Goal: Task Accomplishment & Management: Manage account settings

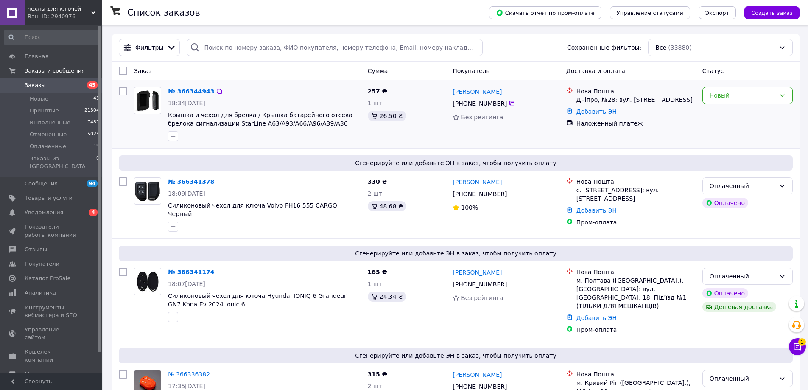
click at [185, 88] on link "№ 366344943" at bounding box center [191, 91] width 46 height 7
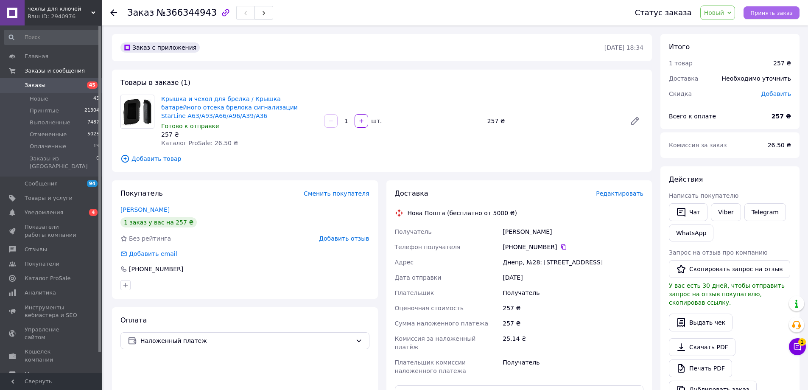
click at [795, 12] on button "Принять заказ" at bounding box center [772, 12] width 56 height 13
click at [720, 214] on link "Viber" at bounding box center [726, 212] width 30 height 18
drag, startPoint x: 47, startPoint y: 199, endPoint x: 53, endPoint y: 199, distance: 5.5
click at [48, 205] on link "Уведомления 0 4" at bounding box center [52, 212] width 104 height 14
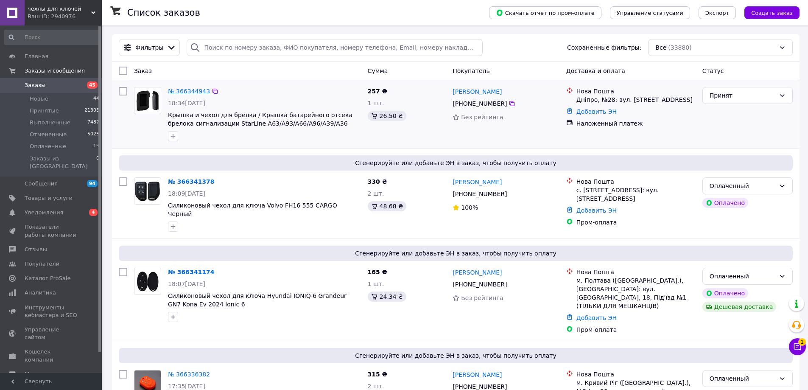
click at [187, 90] on link "№ 366344943" at bounding box center [189, 91] width 42 height 7
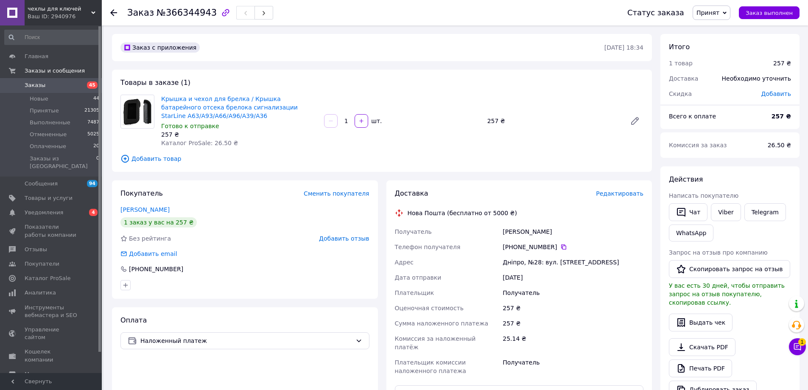
click at [621, 199] on div "Доставка Редактировать Нова Пошта (бесплатно от 5000 ₴) Получатель [PERSON_NAME…" at bounding box center [519, 325] width 249 height 272
click at [615, 194] on span "Редактировать" at bounding box center [620, 193] width 48 height 7
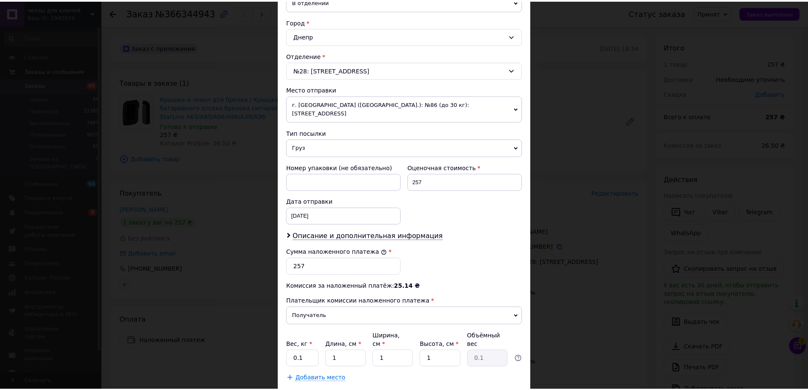
scroll to position [258, 0]
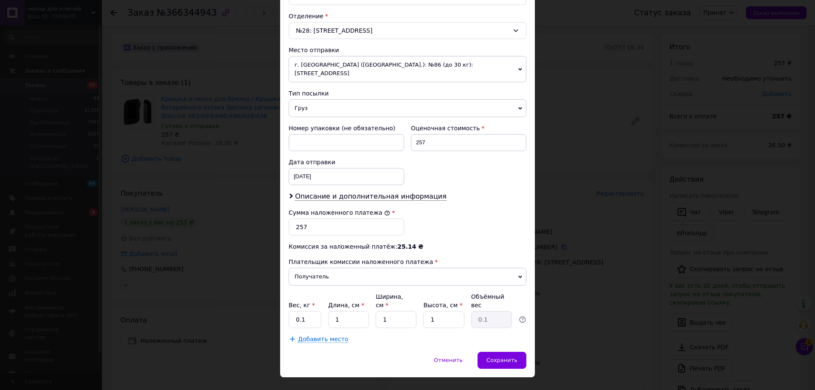
click at [608, 356] on div "× Редактирование доставки Способ доставки Нова Пошта (бесплатно от 5000 ₴) Плат…" at bounding box center [407, 195] width 815 height 390
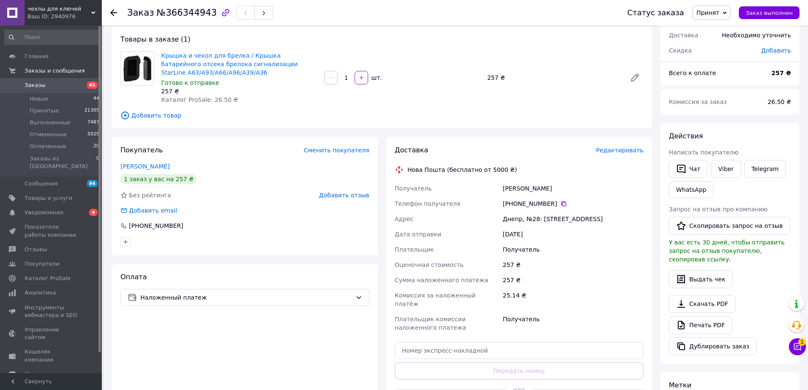
scroll to position [85, 0]
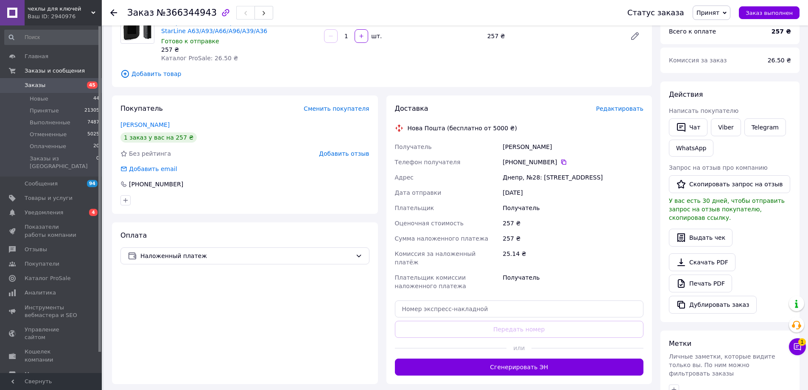
click at [581, 358] on button "Сгенерировать ЭН" at bounding box center [519, 366] width 249 height 17
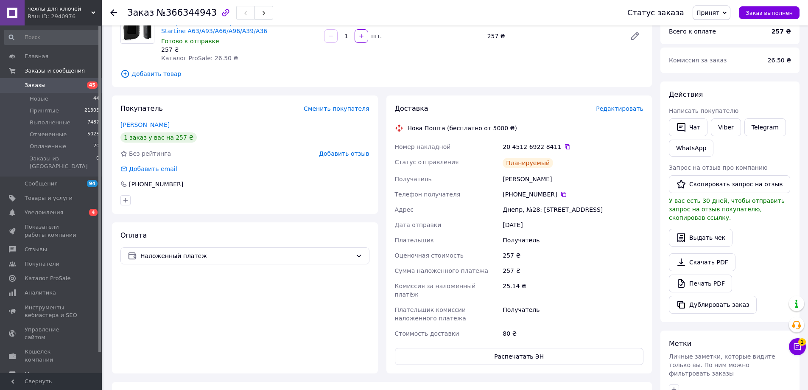
click at [81, 92] on link "Заказы 45" at bounding box center [52, 85] width 104 height 14
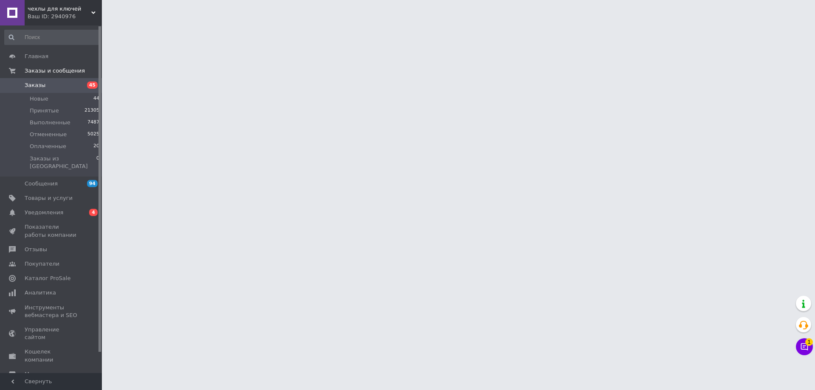
click at [80, 87] on span "45" at bounding box center [89, 85] width 23 height 8
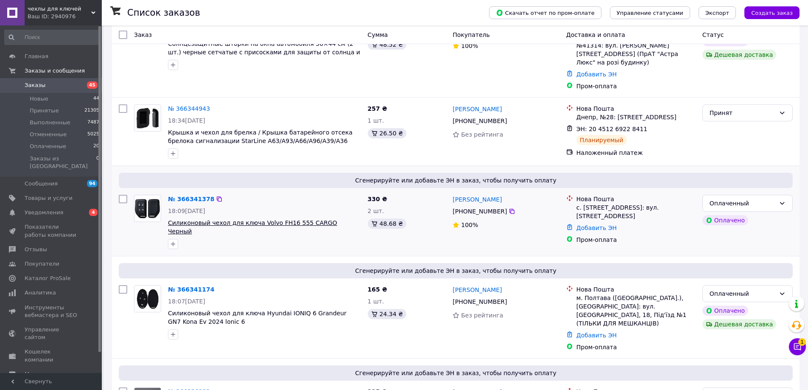
scroll to position [127, 0]
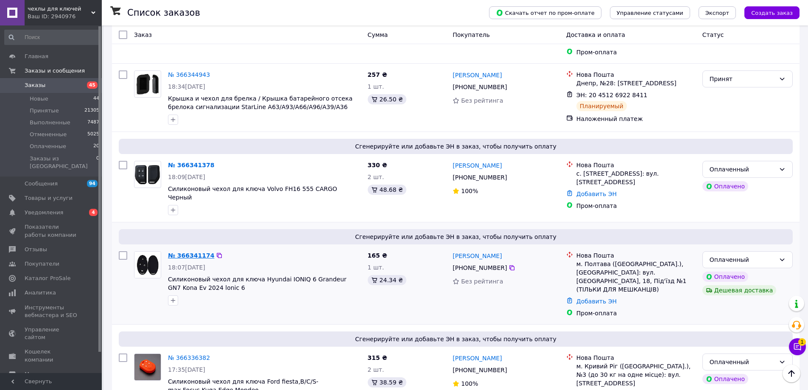
click at [193, 252] on link "№ 366341174" at bounding box center [191, 255] width 46 height 7
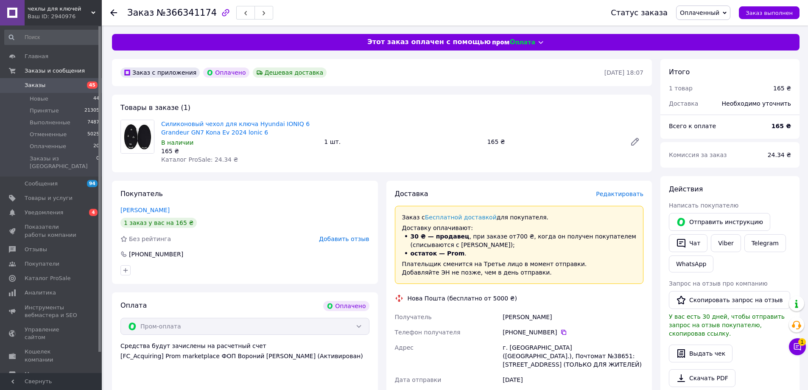
click at [632, 192] on span "Редактировать" at bounding box center [620, 193] width 48 height 7
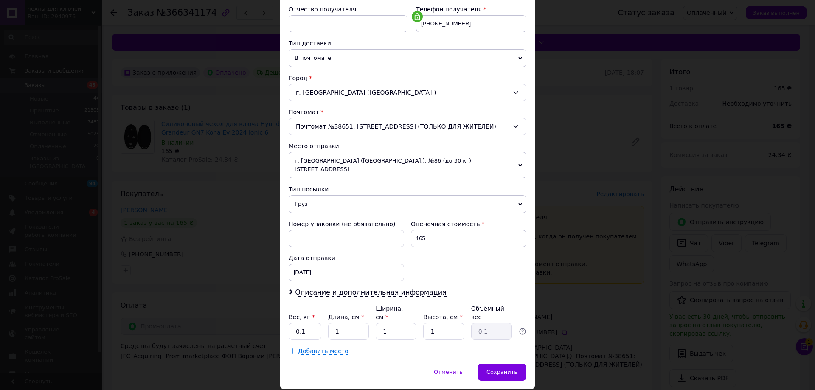
scroll to position [183, 0]
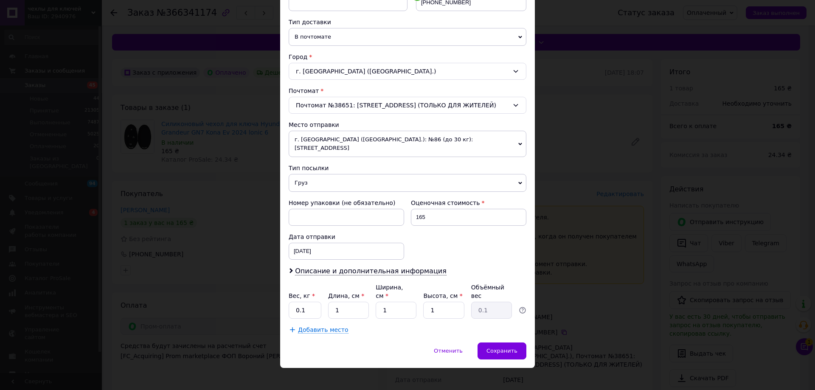
click at [596, 309] on div "× Редактирование доставки Способ доставки Нова Пошта (бесплатно от 5000 ₴) Плат…" at bounding box center [407, 195] width 815 height 390
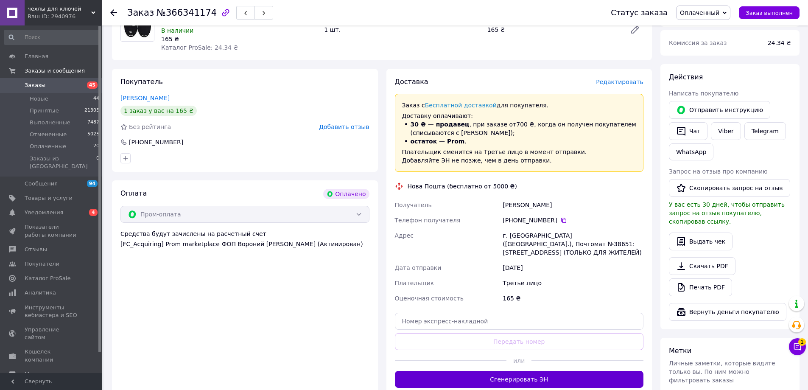
scroll to position [127, 0]
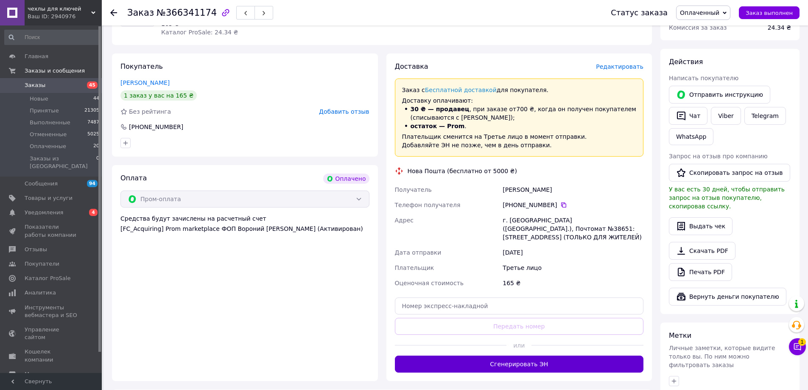
click at [570, 356] on button "Сгенерировать ЭН" at bounding box center [519, 364] width 249 height 17
